Goal: Information Seeking & Learning: Find specific fact

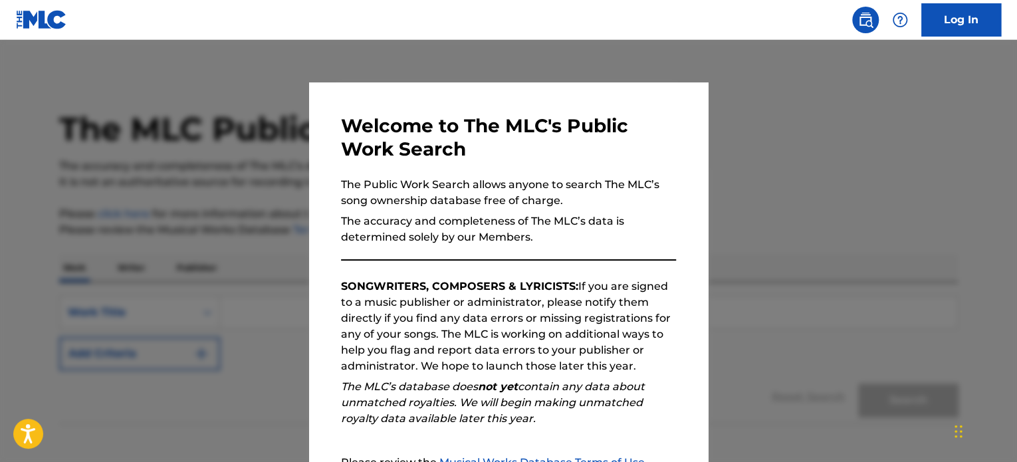
scroll to position [146, 0]
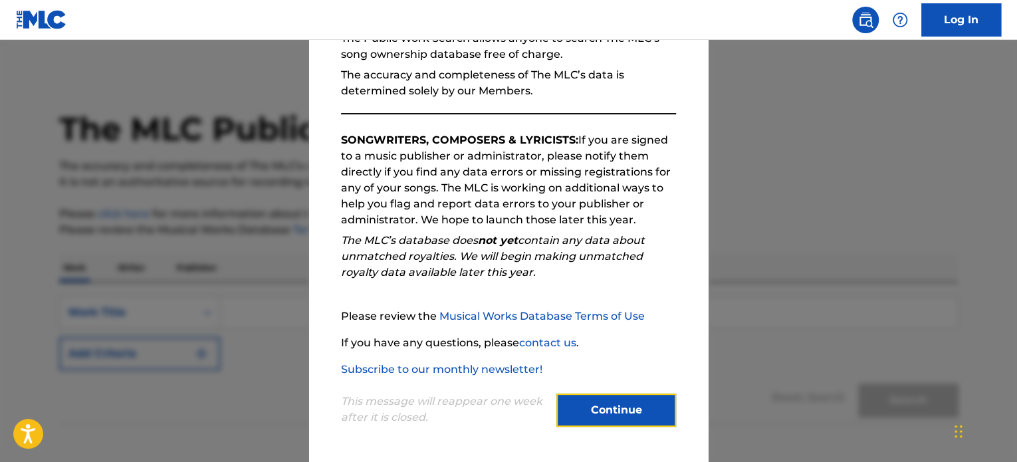
click at [600, 410] on button "Continue" at bounding box center [616, 410] width 120 height 33
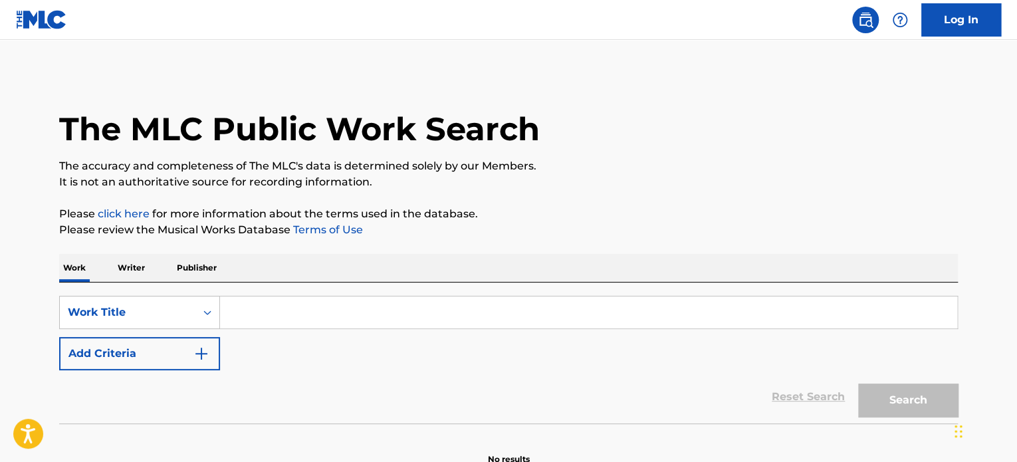
click at [251, 307] on input "Search Form" at bounding box center [588, 312] width 737 height 32
paste input "ONE DAY"
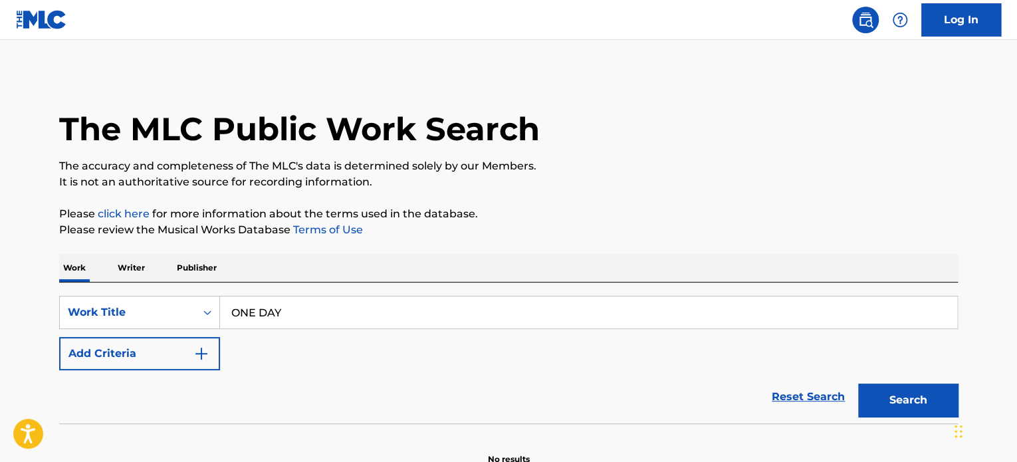
type input "ONE DAY"
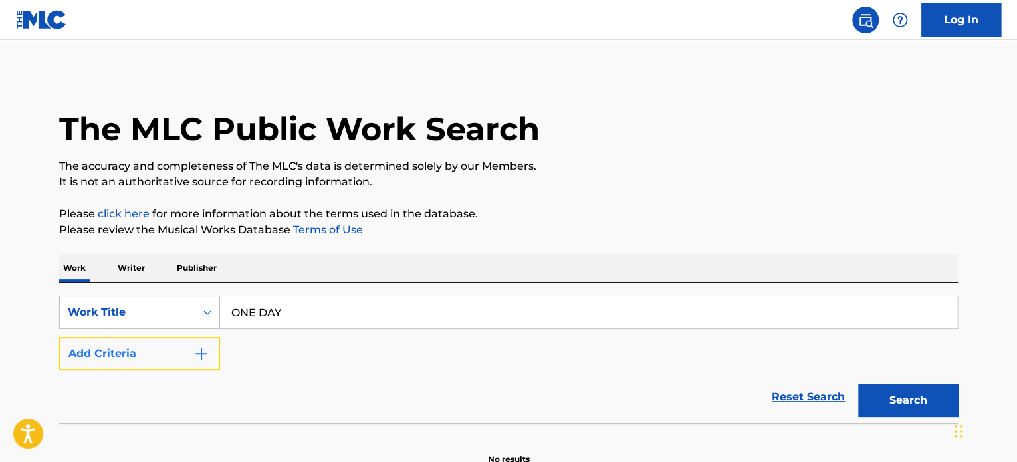
click at [170, 354] on button "Add Criteria" at bounding box center [139, 353] width 161 height 33
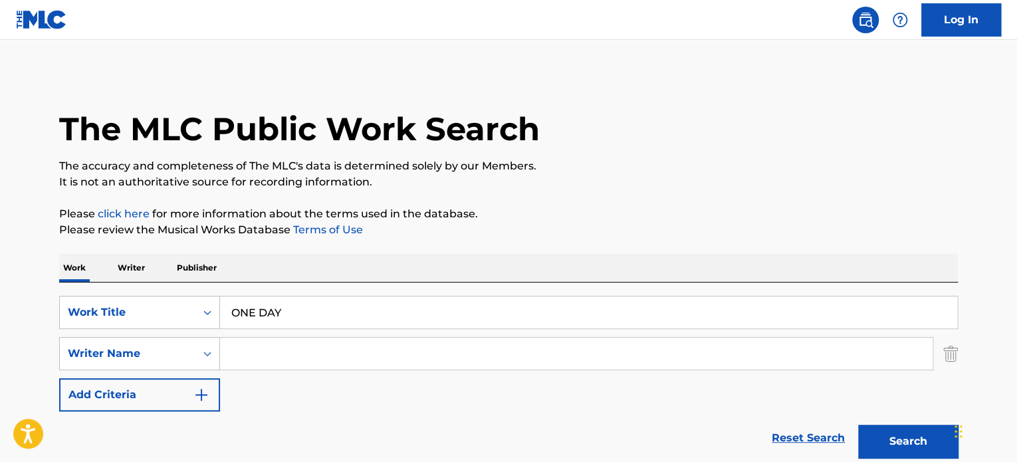
click at [260, 351] on input "Search Form" at bounding box center [576, 354] width 713 height 32
type input "[PERSON_NAME]"
click at [885, 448] on button "Search" at bounding box center [908, 441] width 100 height 33
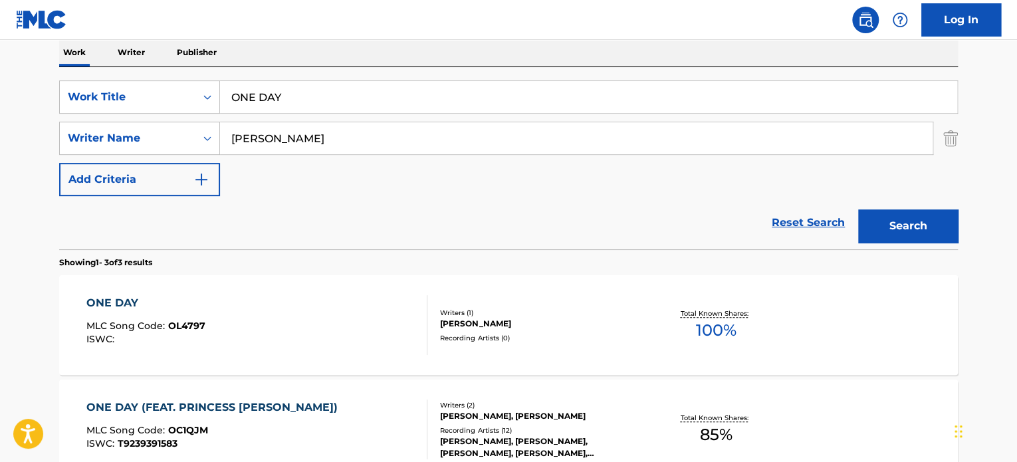
scroll to position [266, 0]
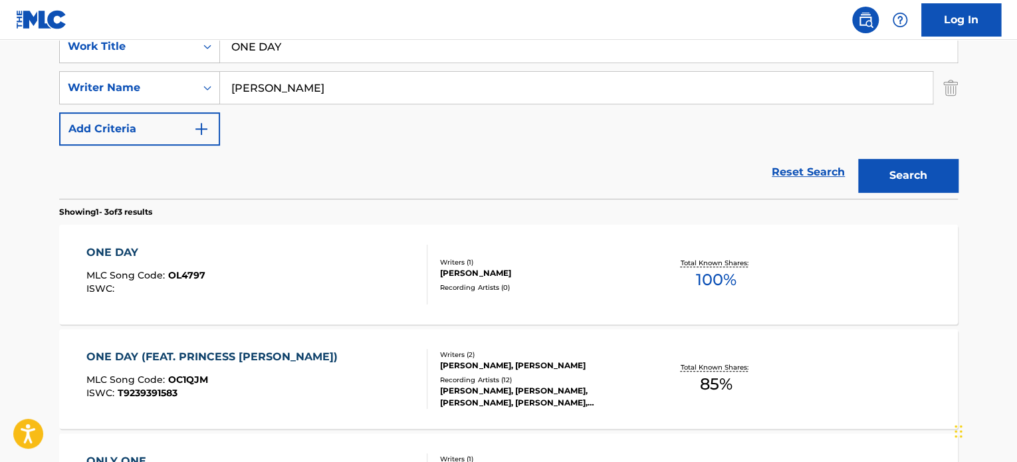
click at [123, 252] on div "ONE DAY" at bounding box center [145, 253] width 119 height 16
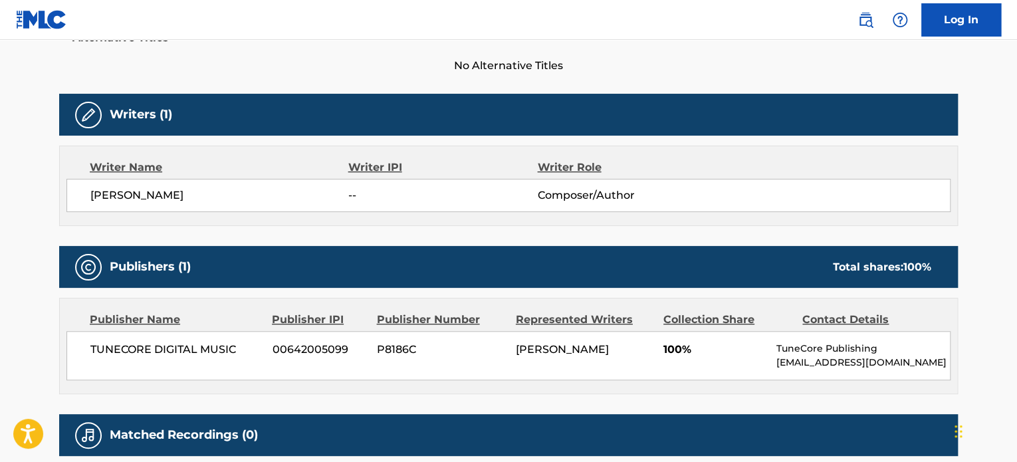
scroll to position [399, 0]
